Goal: Navigation & Orientation: Find specific page/section

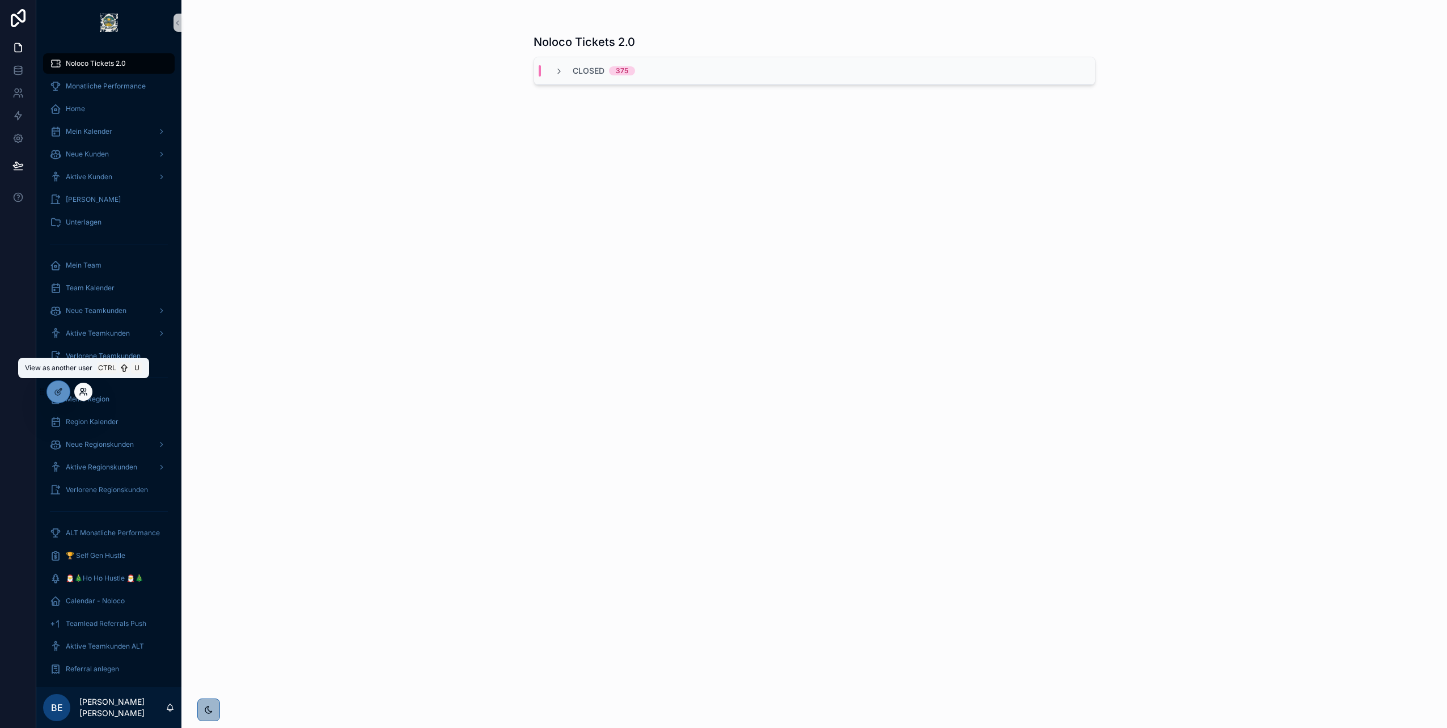
click at [83, 390] on icon at bounding box center [82, 389] width 3 height 3
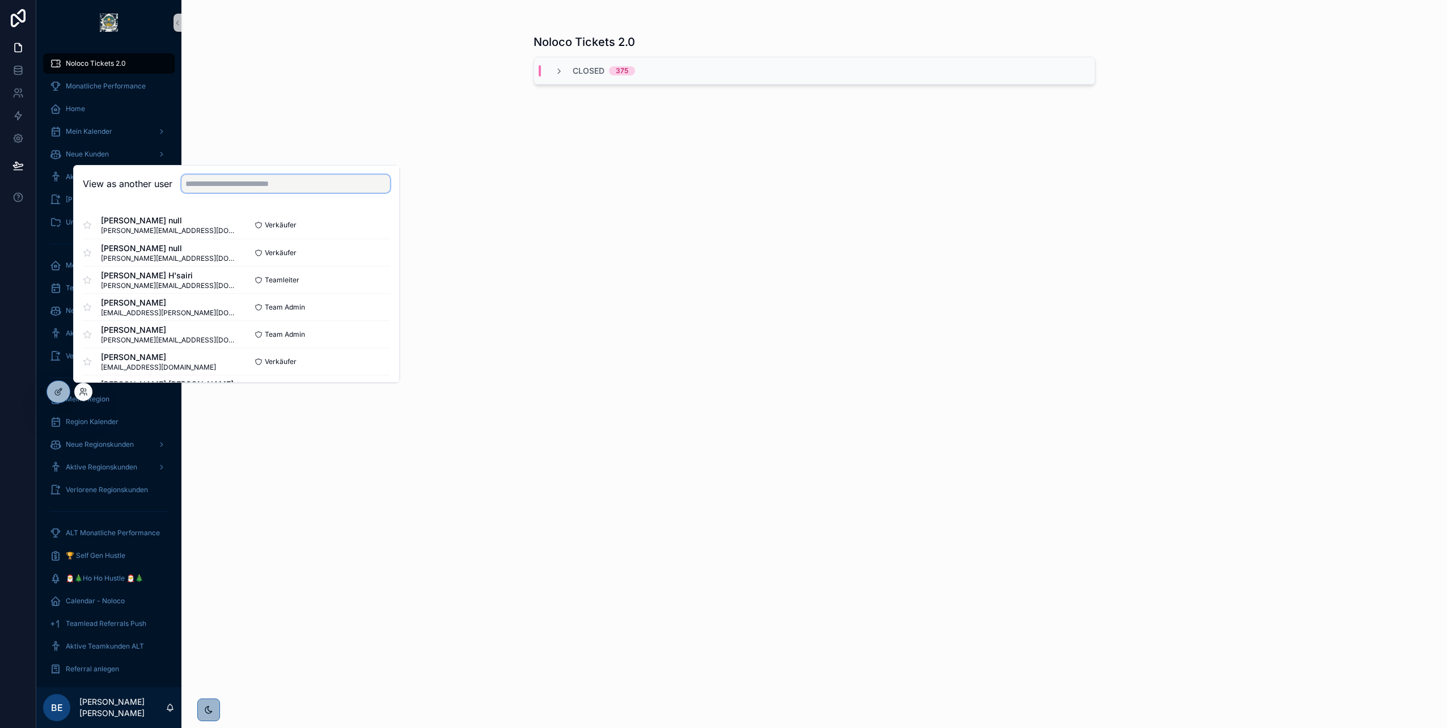
click at [225, 188] on input "text" at bounding box center [285, 184] width 209 height 18
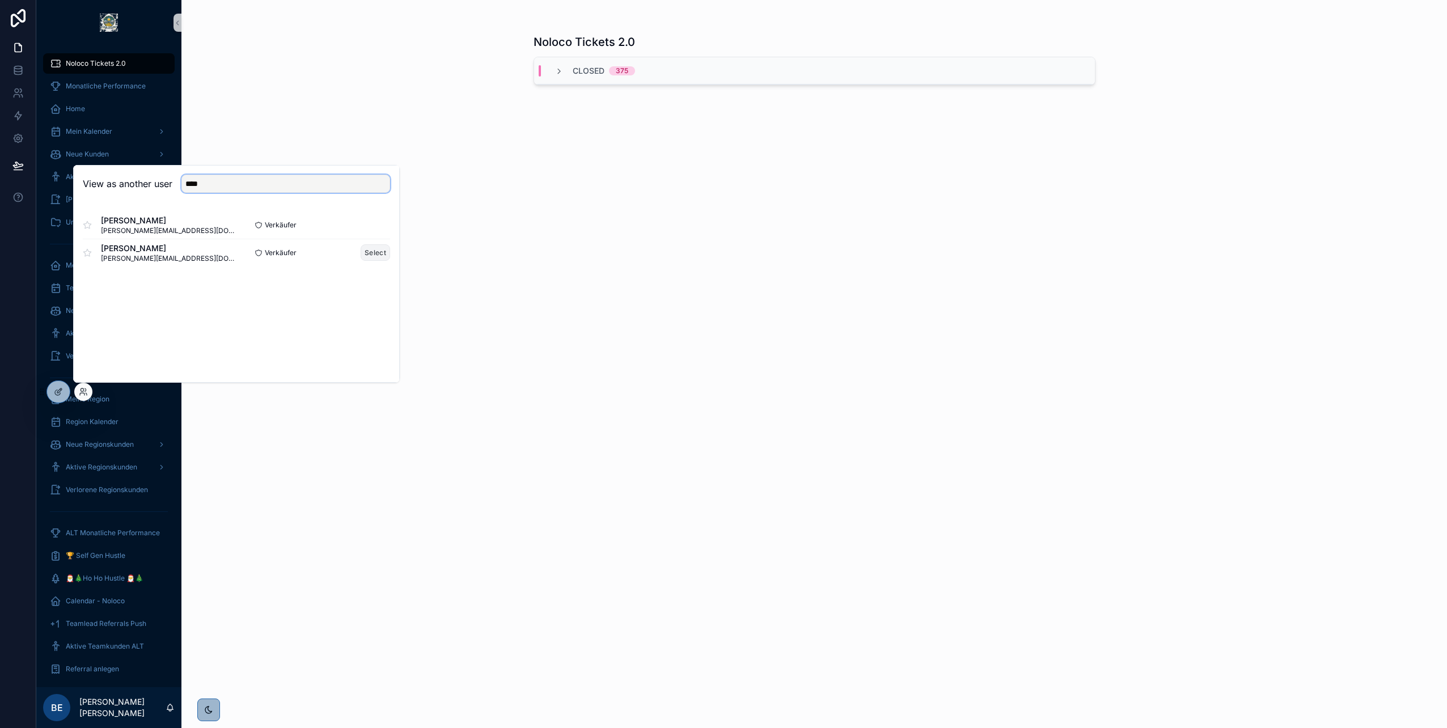
type input "****"
click at [365, 252] on button "Select" at bounding box center [375, 252] width 29 height 16
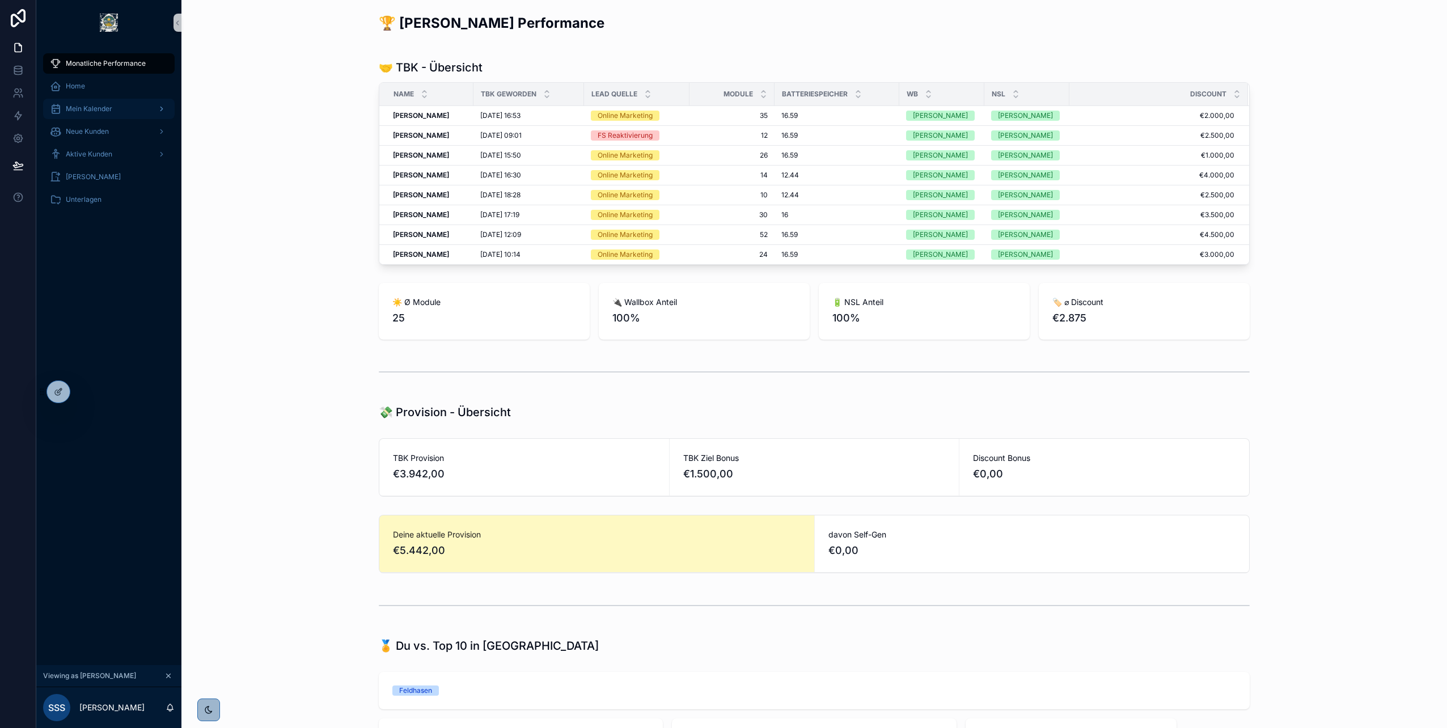
click at [98, 112] on span "Mein Kalender" at bounding box center [89, 108] width 46 height 9
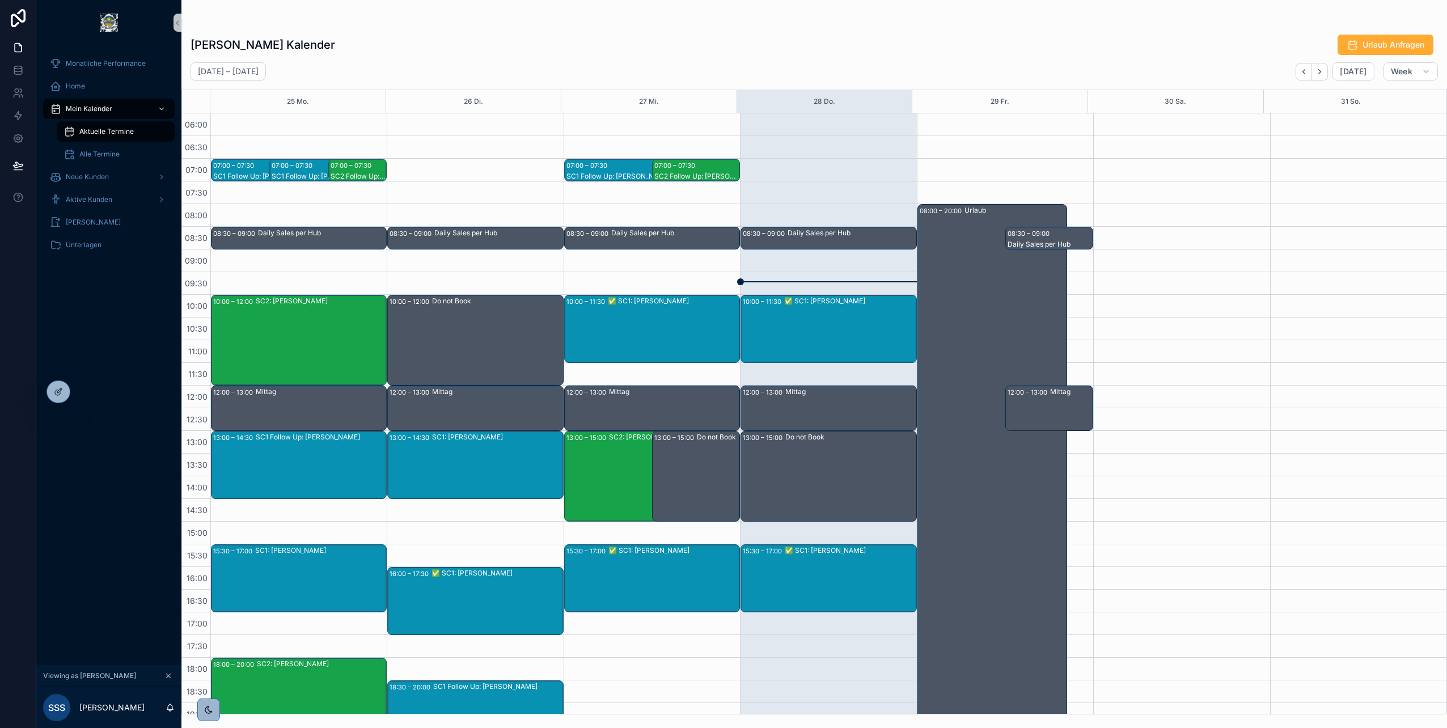
scroll to position [125, 0]
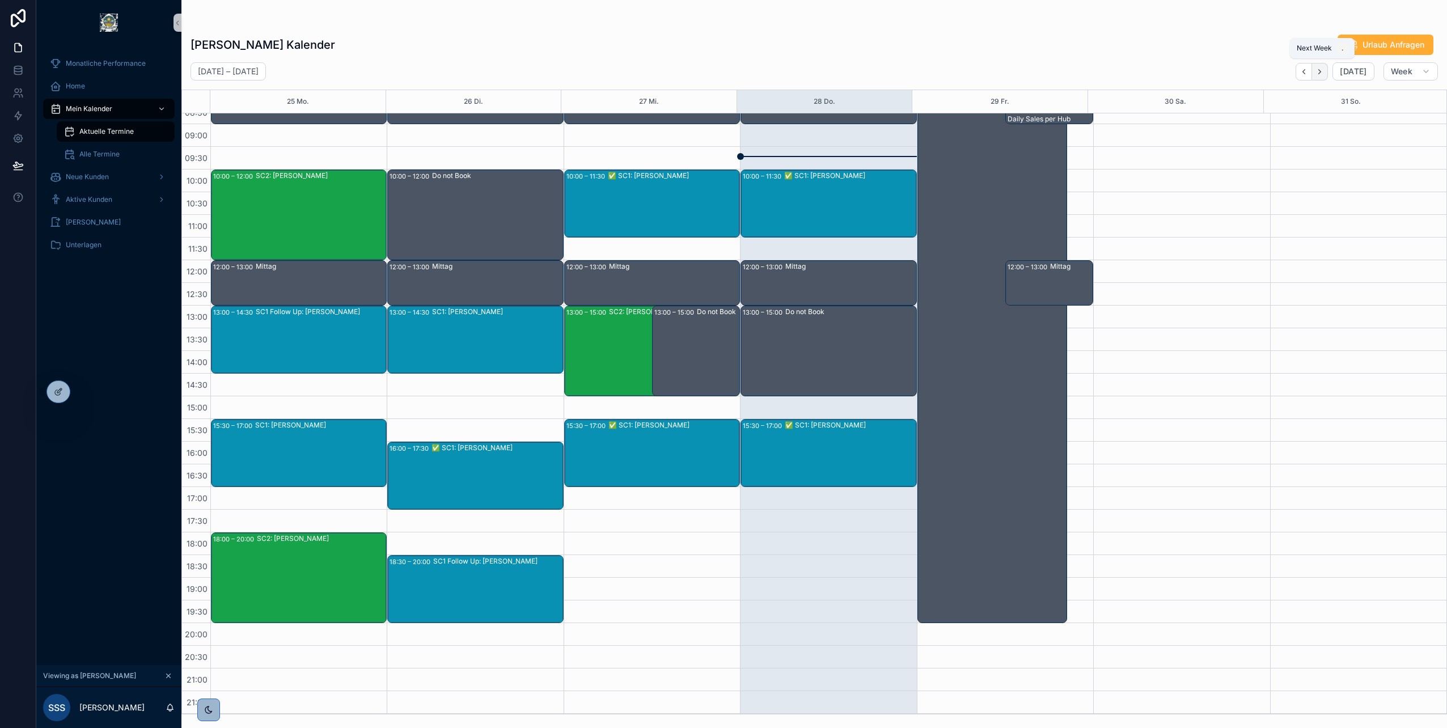
click at [1321, 77] on button "Next" at bounding box center [1320, 72] width 16 height 18
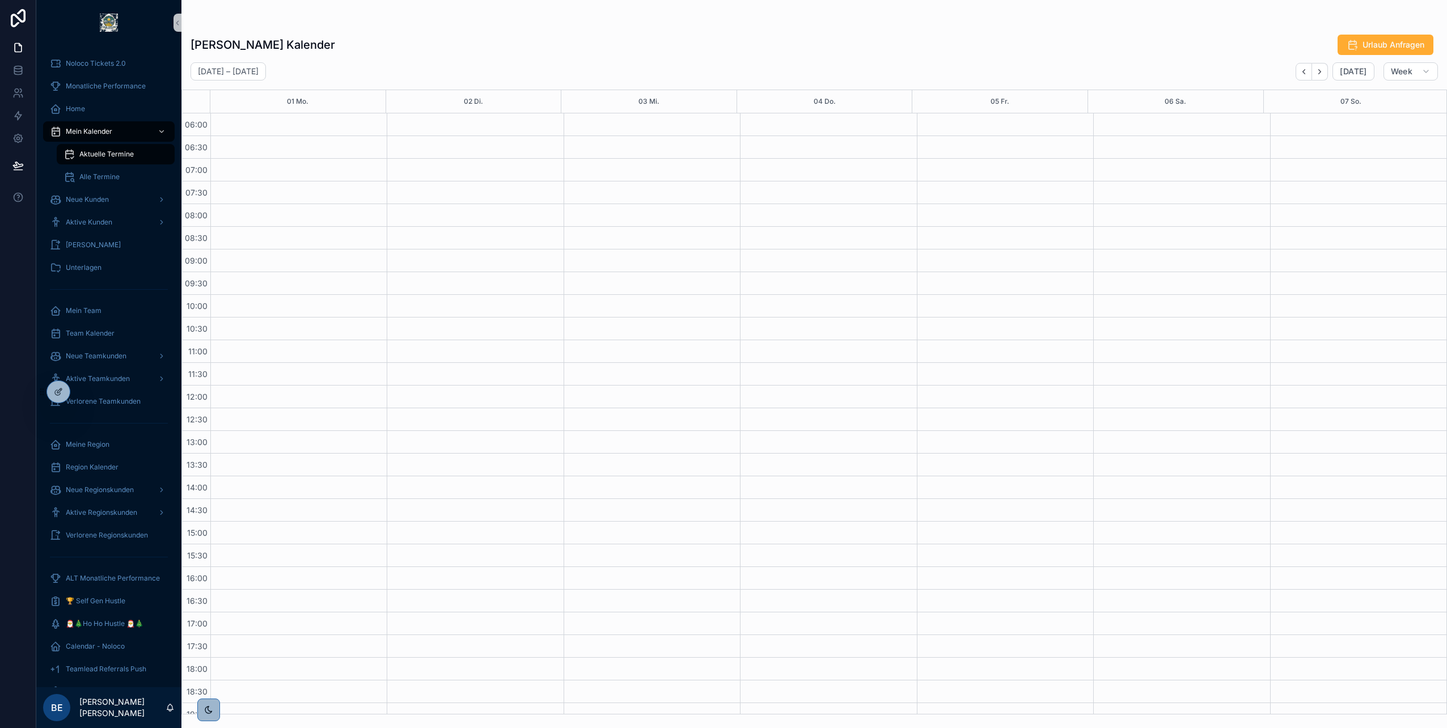
scroll to position [125, 0]
click at [85, 392] on icon at bounding box center [83, 391] width 9 height 9
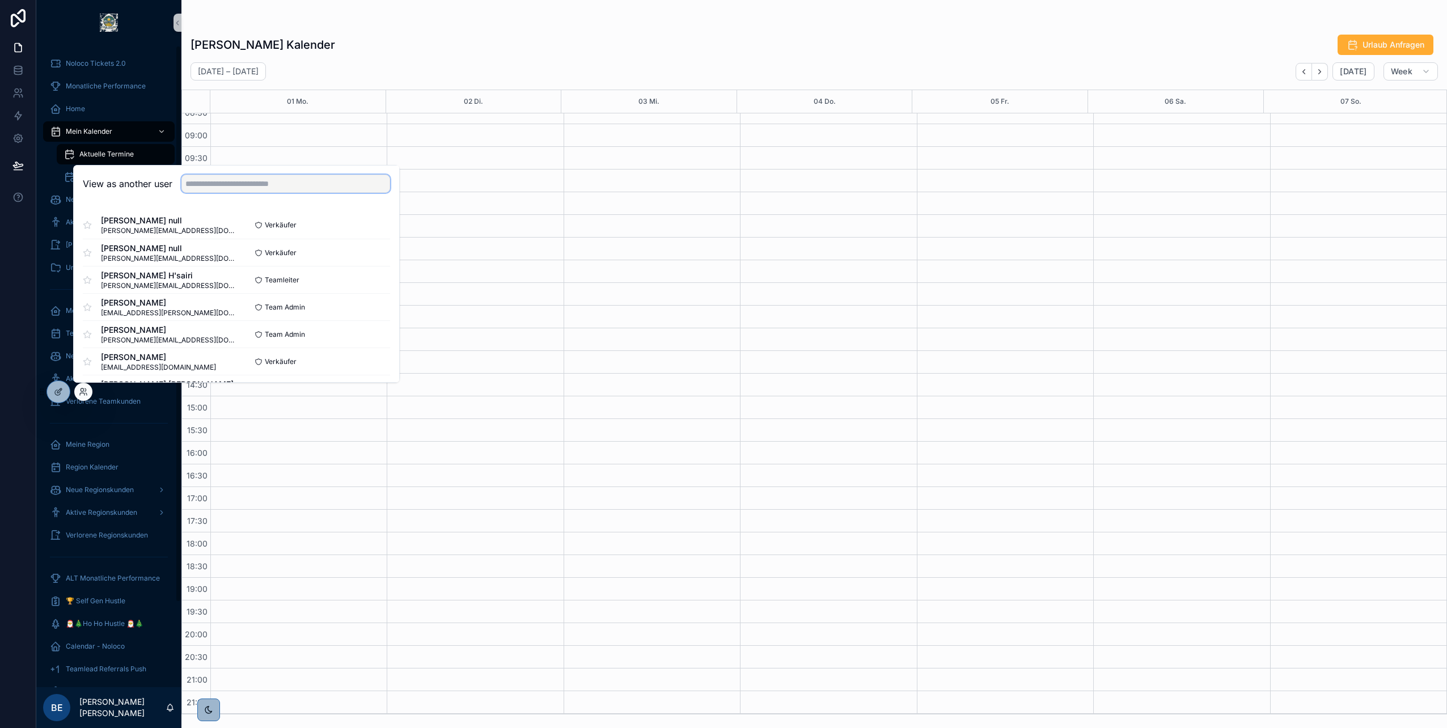
click at [246, 192] on input "text" at bounding box center [285, 184] width 209 height 18
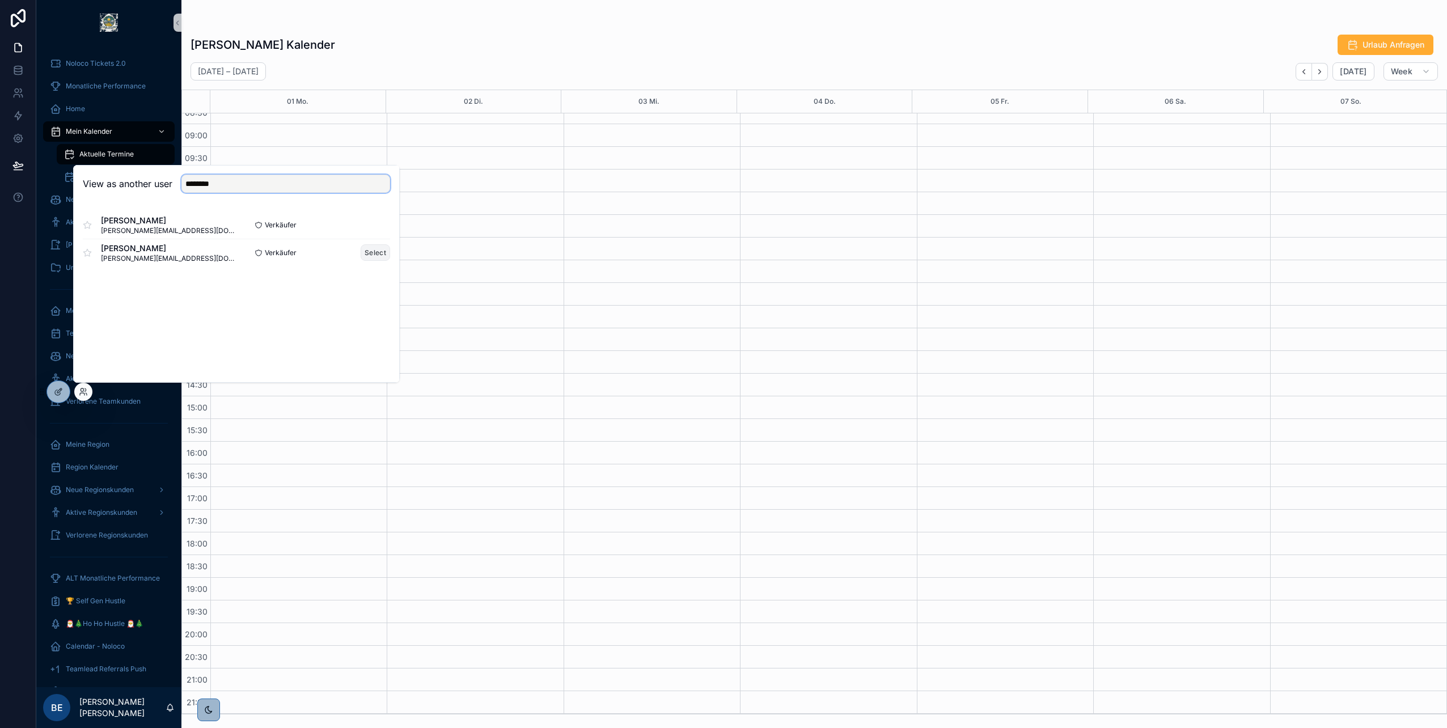
type input "********"
click at [371, 249] on button "Select" at bounding box center [375, 252] width 29 height 16
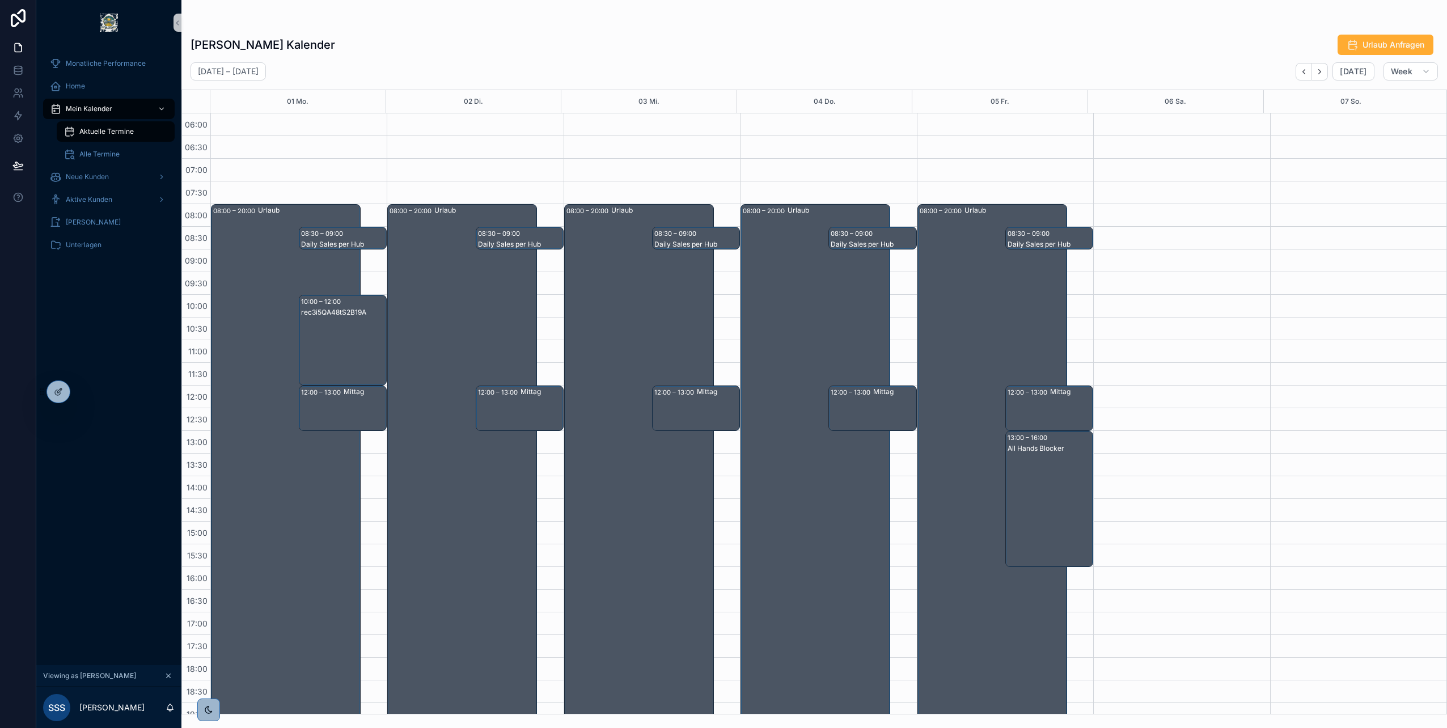
click at [320, 314] on div "rec3i5QA48tS2B19A" at bounding box center [343, 312] width 84 height 9
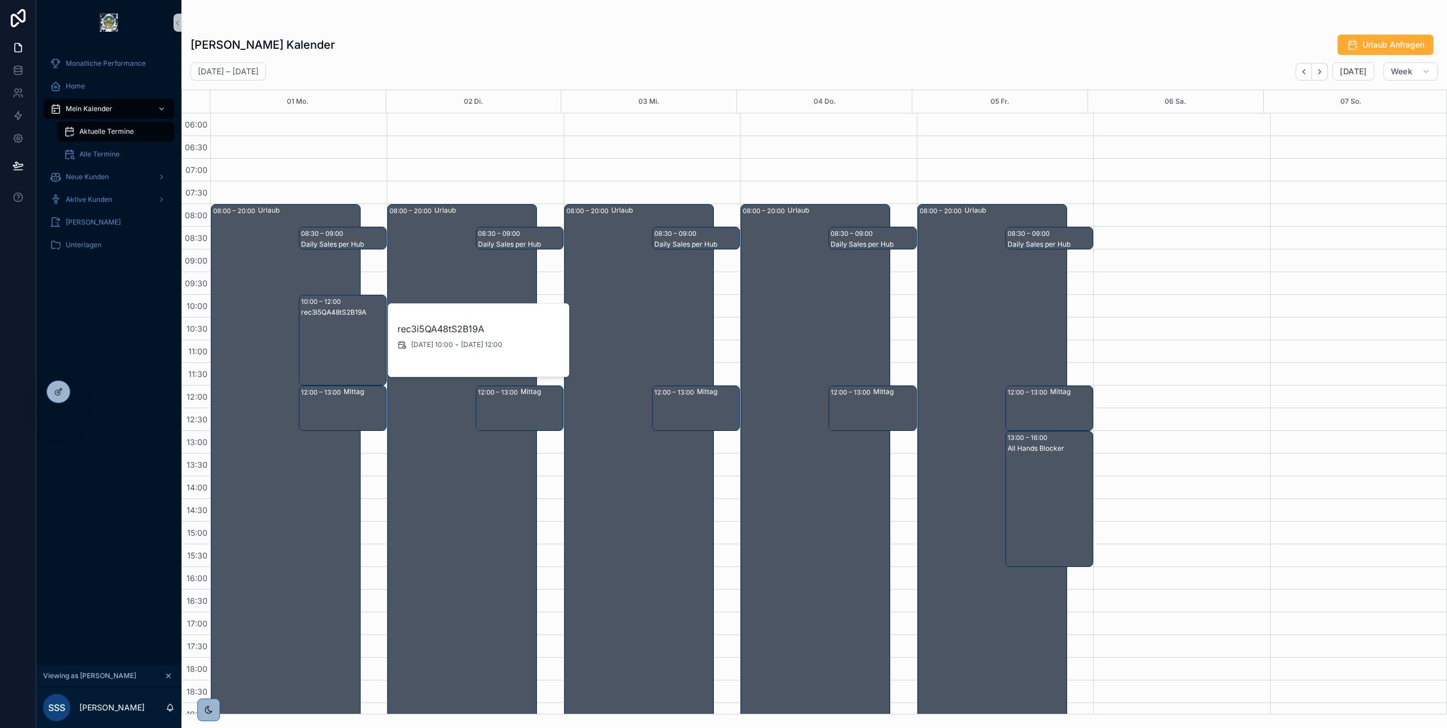
click at [449, 39] on div "[PERSON_NAME] Kalender Urlaub Anfragen" at bounding box center [814, 45] width 1247 height 22
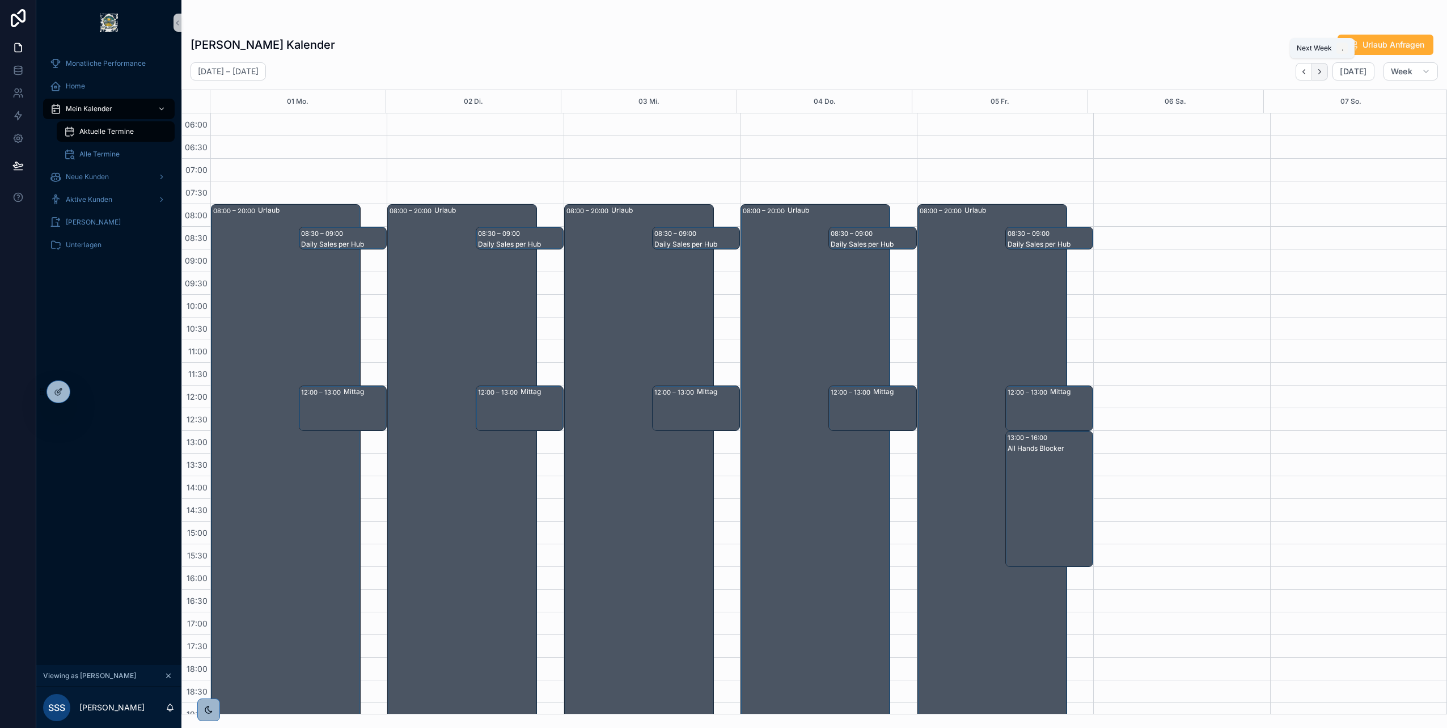
click at [1321, 72] on icon "Next" at bounding box center [1320, 71] width 2 height 5
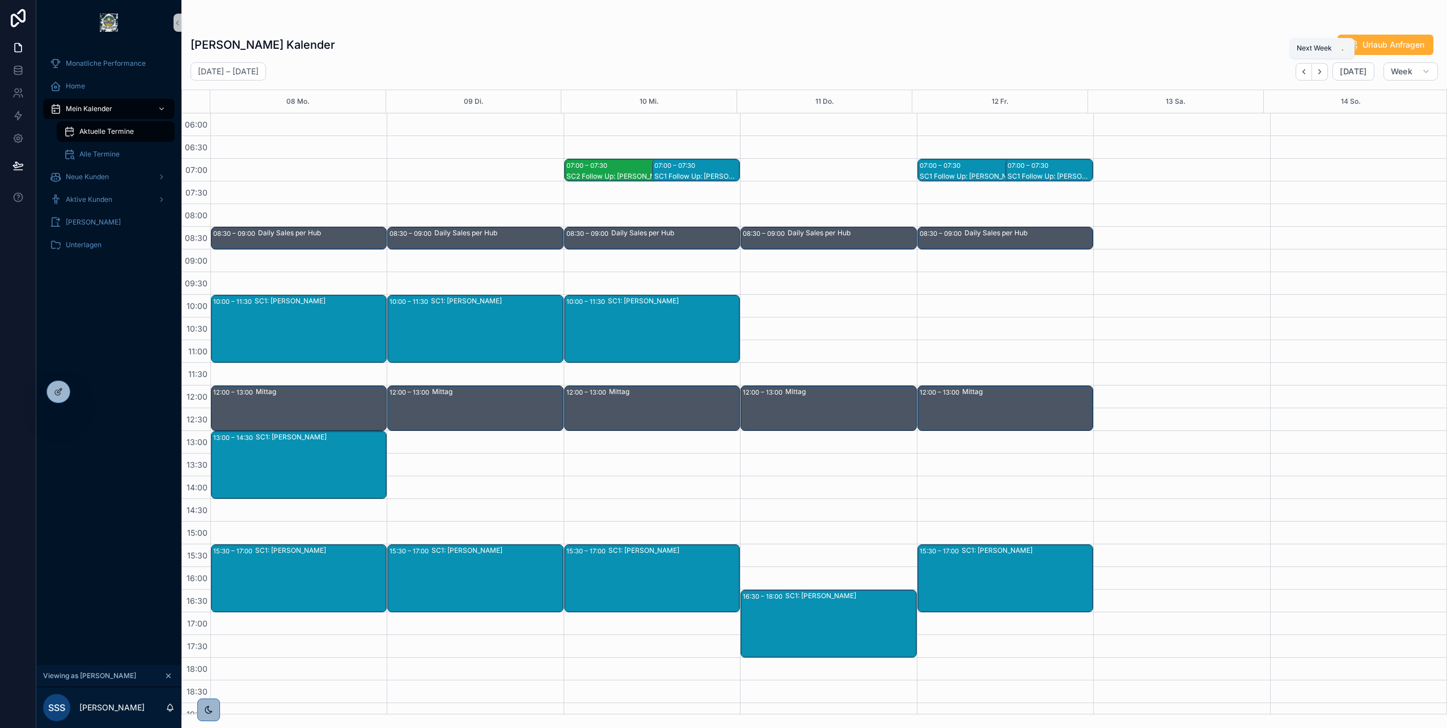
click at [1321, 72] on icon "Next" at bounding box center [1320, 71] width 2 height 5
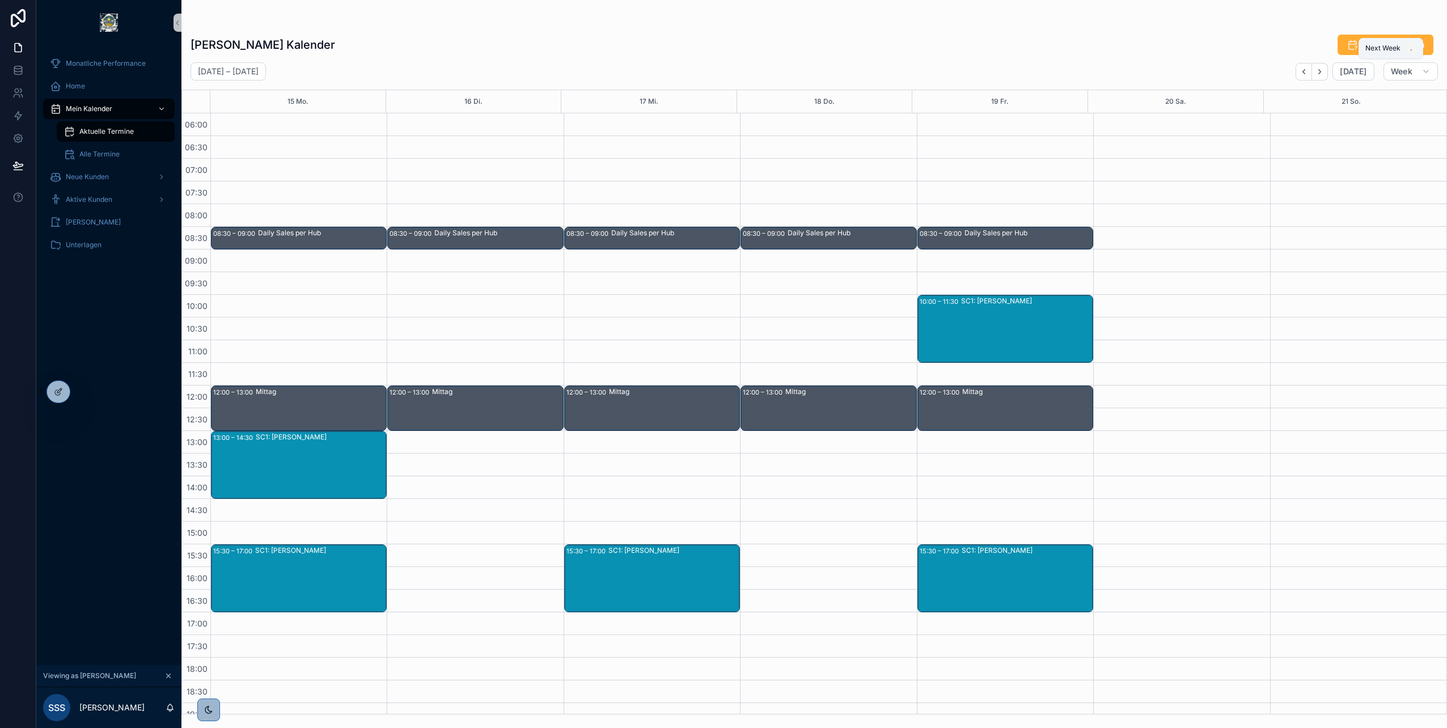
click at [1321, 72] on icon "Next" at bounding box center [1320, 71] width 2 height 5
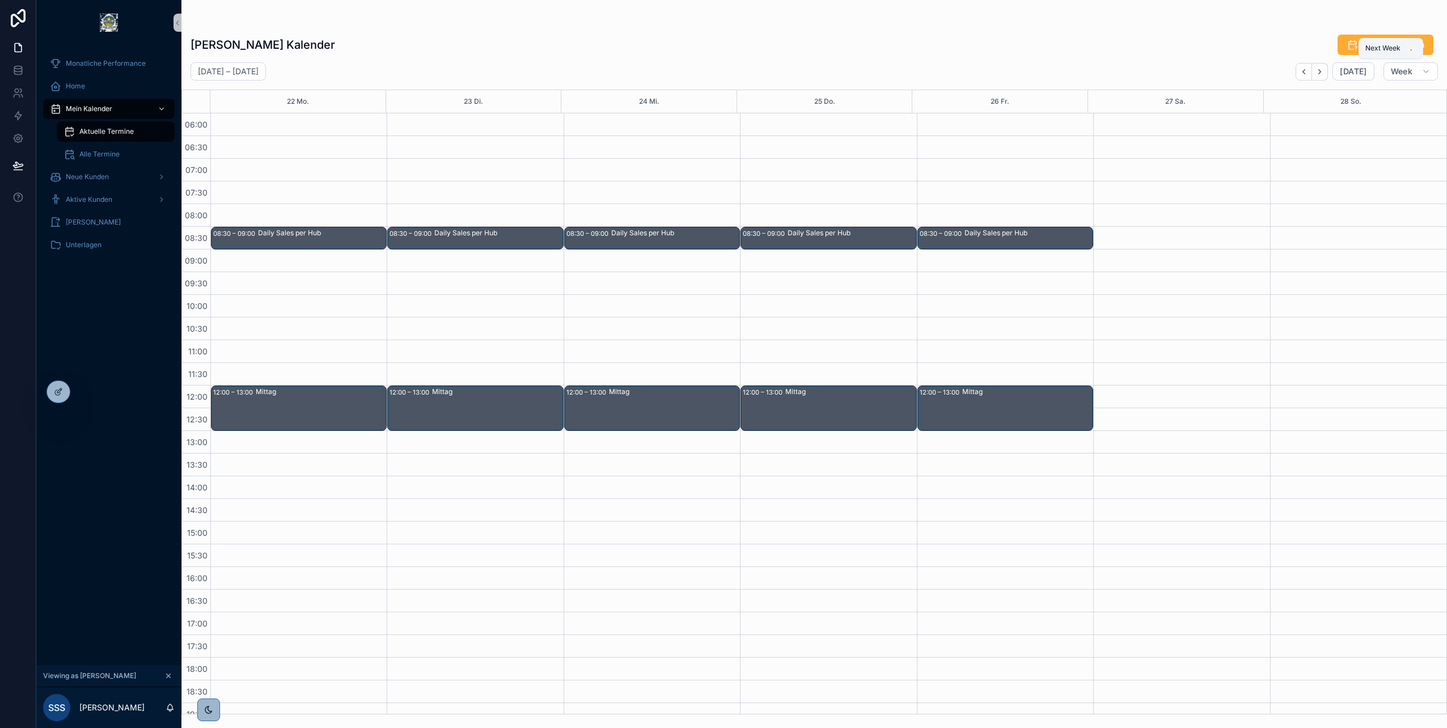
click at [1321, 72] on icon "Next" at bounding box center [1320, 71] width 2 height 5
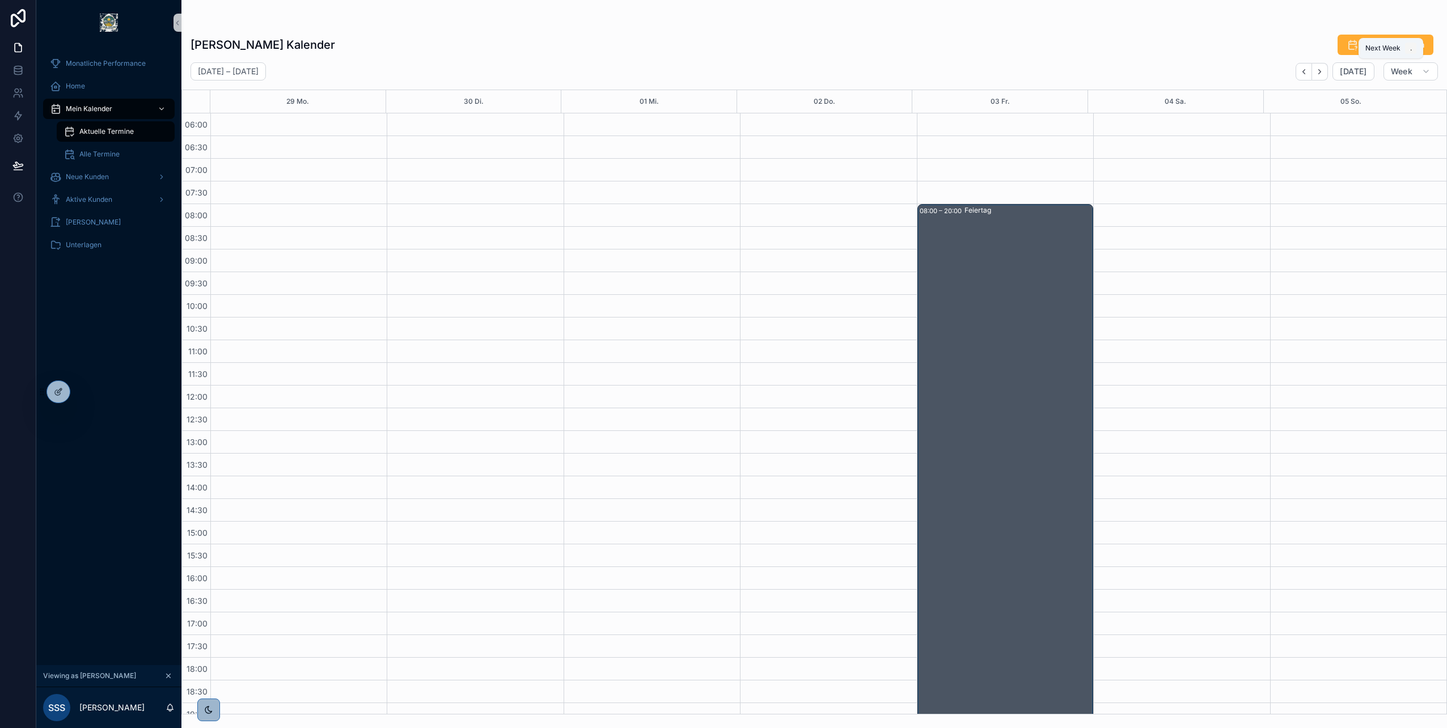
click at [1321, 72] on icon "Next" at bounding box center [1320, 71] width 2 height 5
